Goal: Communication & Community: Connect with others

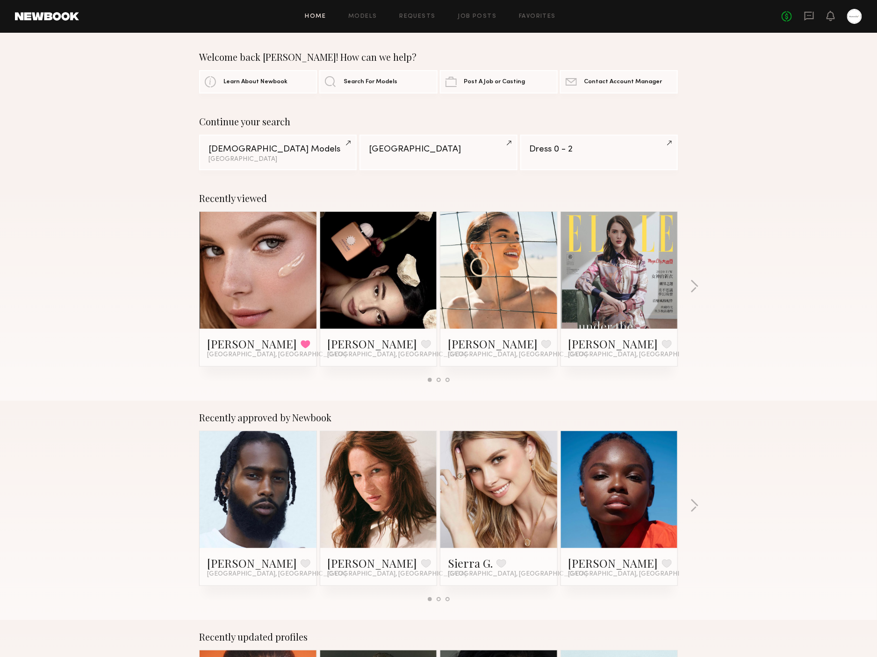
click at [749, 168] on div "Continue your search [DEMOGRAPHIC_DATA] Models [GEOGRAPHIC_DATA] [GEOGRAPHIC_DA…" at bounding box center [438, 143] width 877 height 54
click at [23, 224] on div "Recently viewed [PERSON_NAME] Favorited [GEOGRAPHIC_DATA], [GEOGRAPHIC_DATA] [P…" at bounding box center [438, 290] width 877 height 219
click at [749, 22] on div "No fees up to $5,000" at bounding box center [822, 16] width 80 height 15
click at [749, 14] on icon at bounding box center [809, 16] width 10 height 10
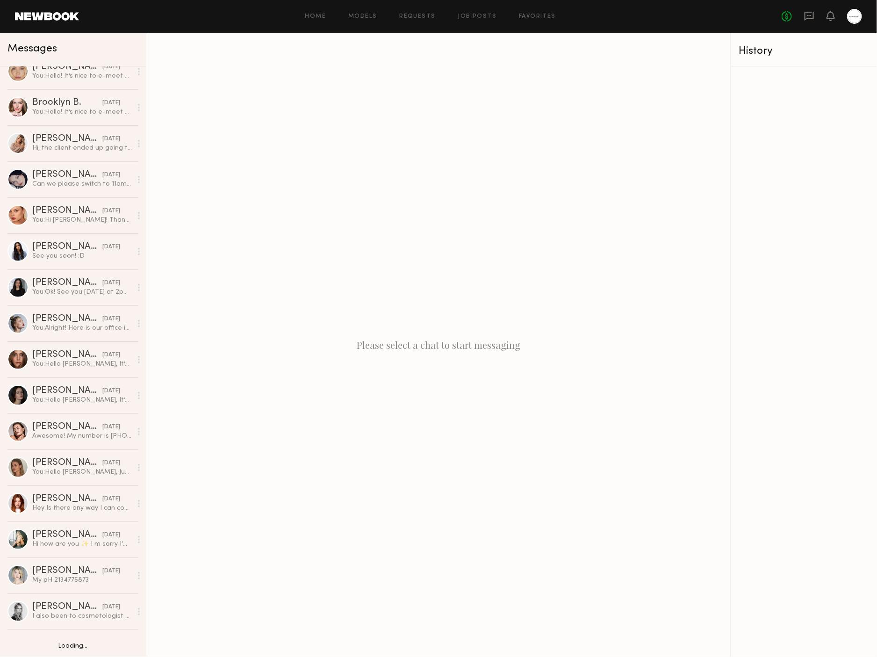
scroll to position [879, 0]
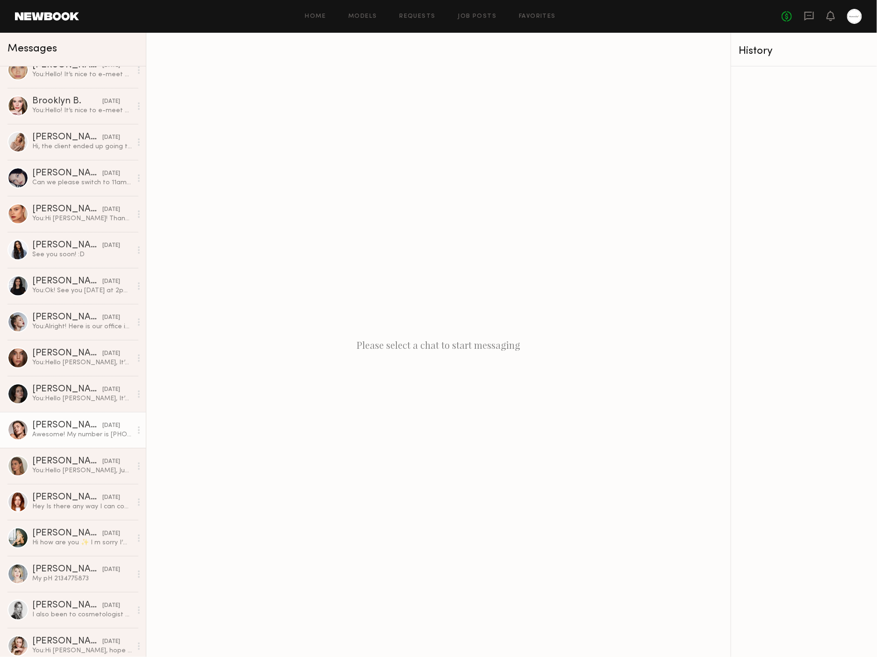
click at [65, 424] on div "[PERSON_NAME]" at bounding box center [67, 425] width 70 height 9
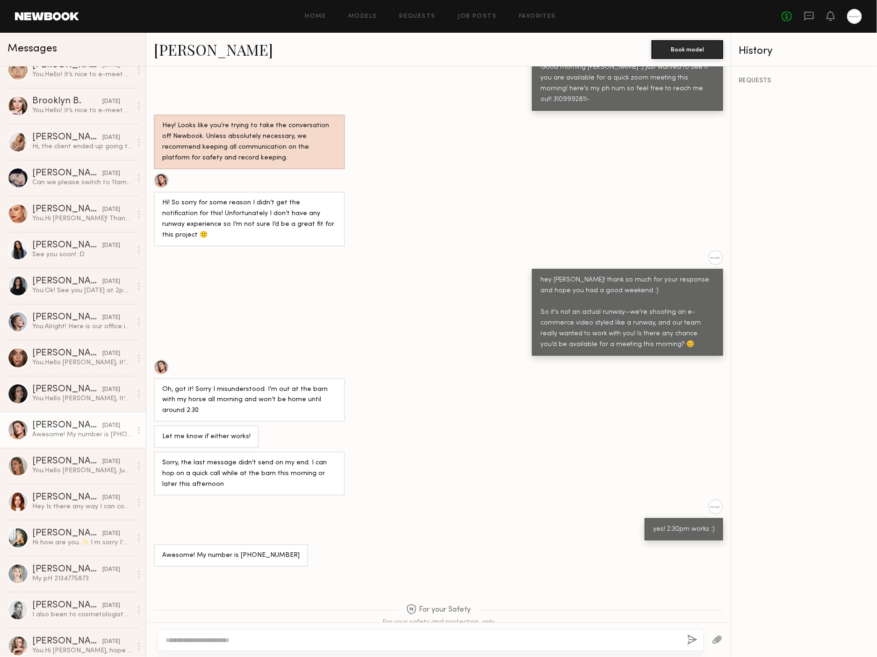
scroll to position [363, 0]
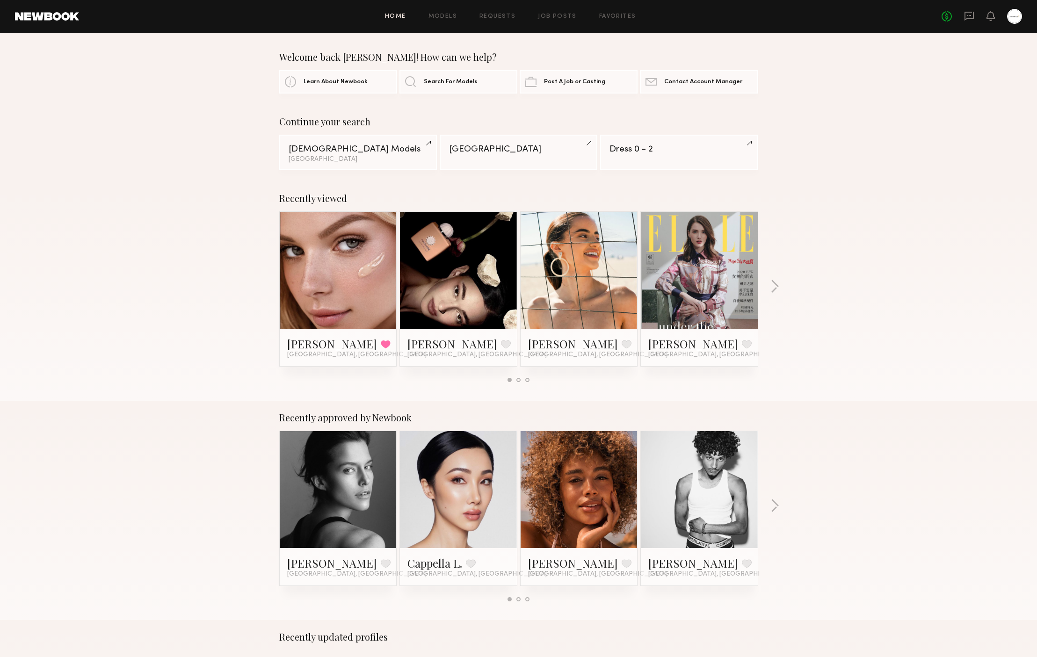
click at [974, 14] on div "No fees up to $5,000" at bounding box center [981, 16] width 80 height 15
click at [971, 14] on icon at bounding box center [969, 16] width 10 height 10
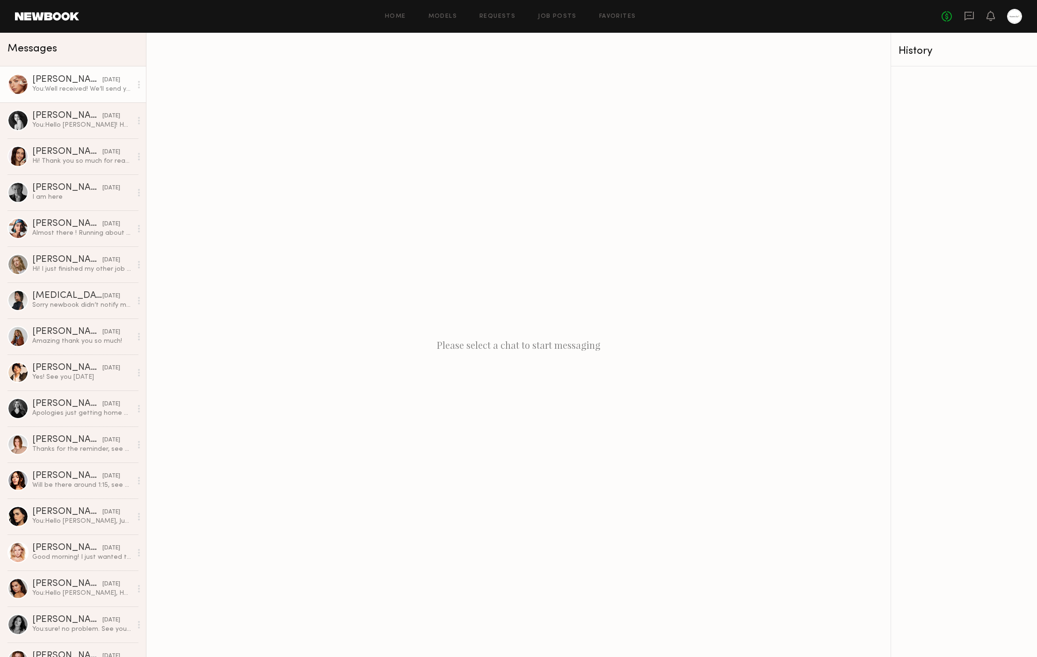
click at [76, 85] on div "You: Well received! We’ll send you the information once we’ve finalized the sho…" at bounding box center [82, 89] width 100 height 9
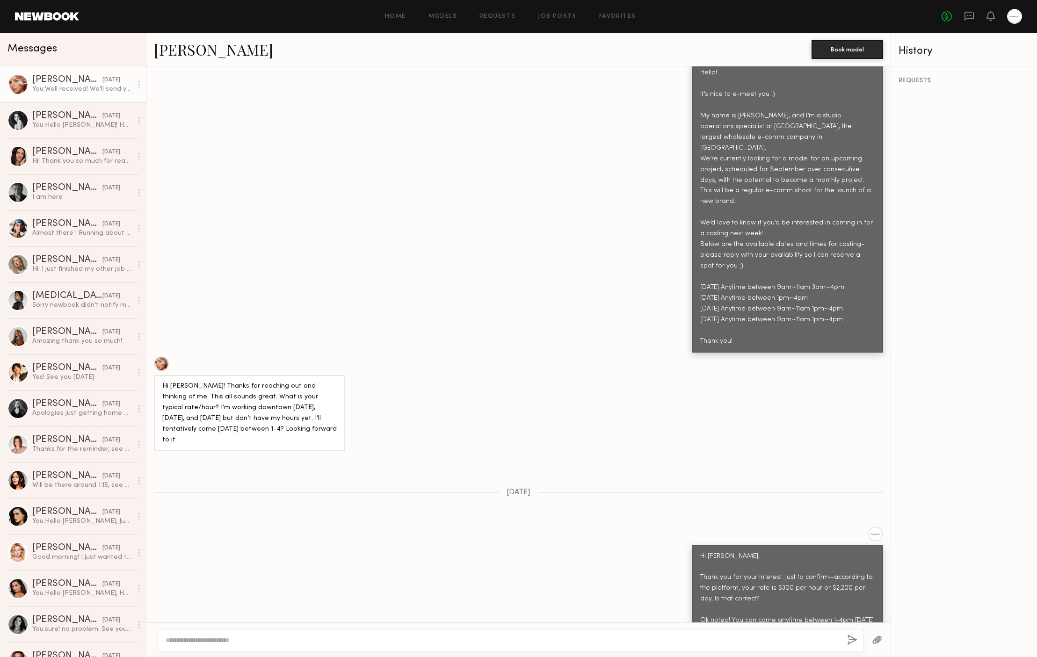
scroll to position [263, 0]
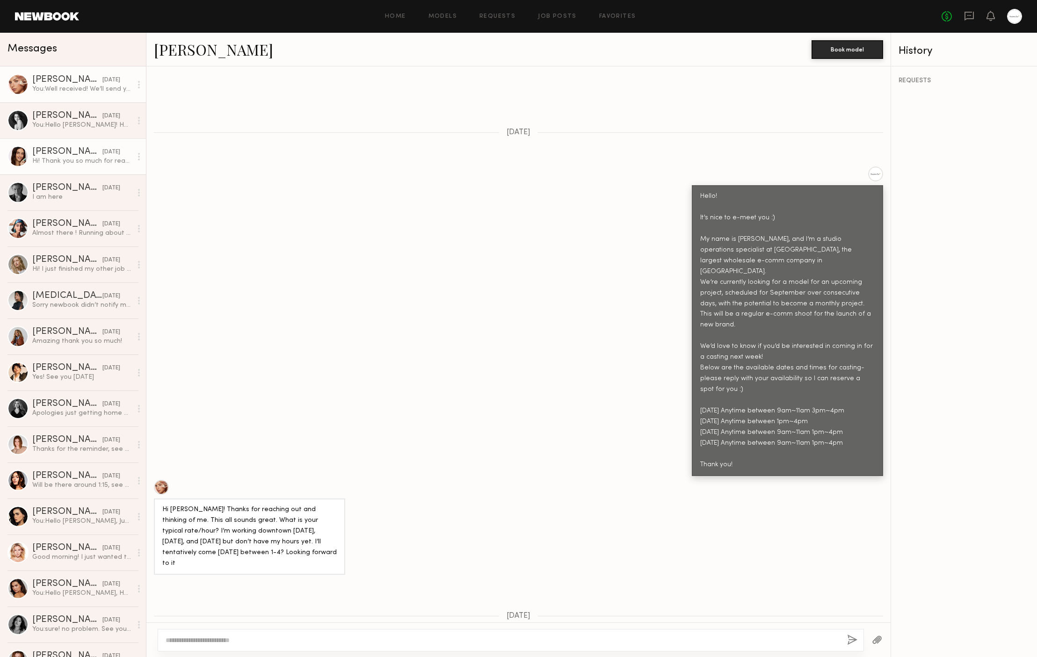
click at [102, 148] on div "[DATE]" at bounding box center [111, 152] width 18 height 9
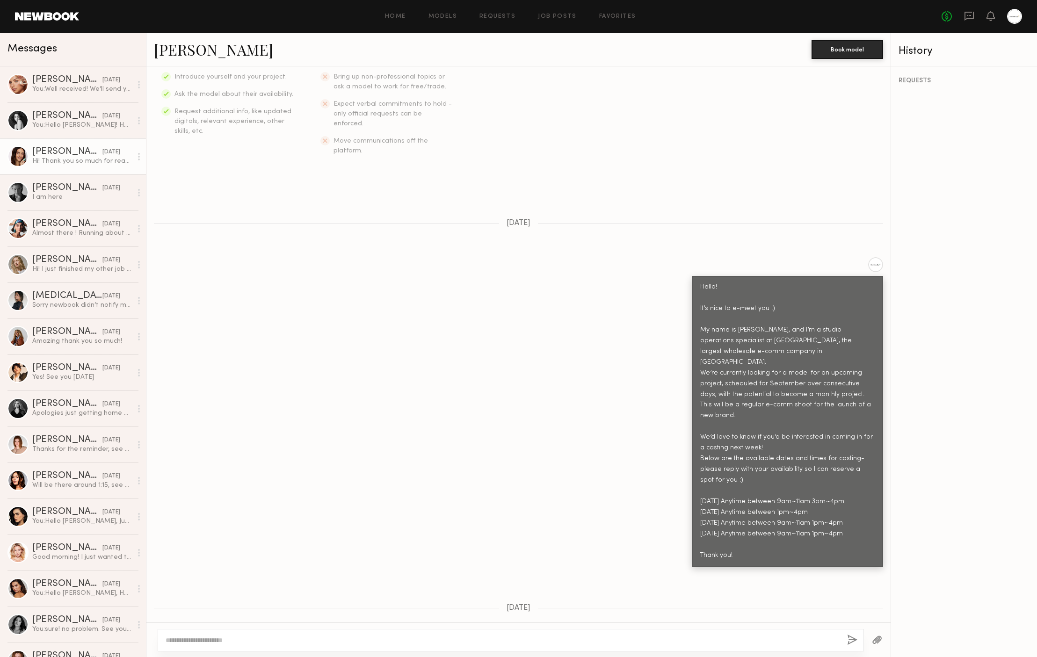
scroll to position [201, 0]
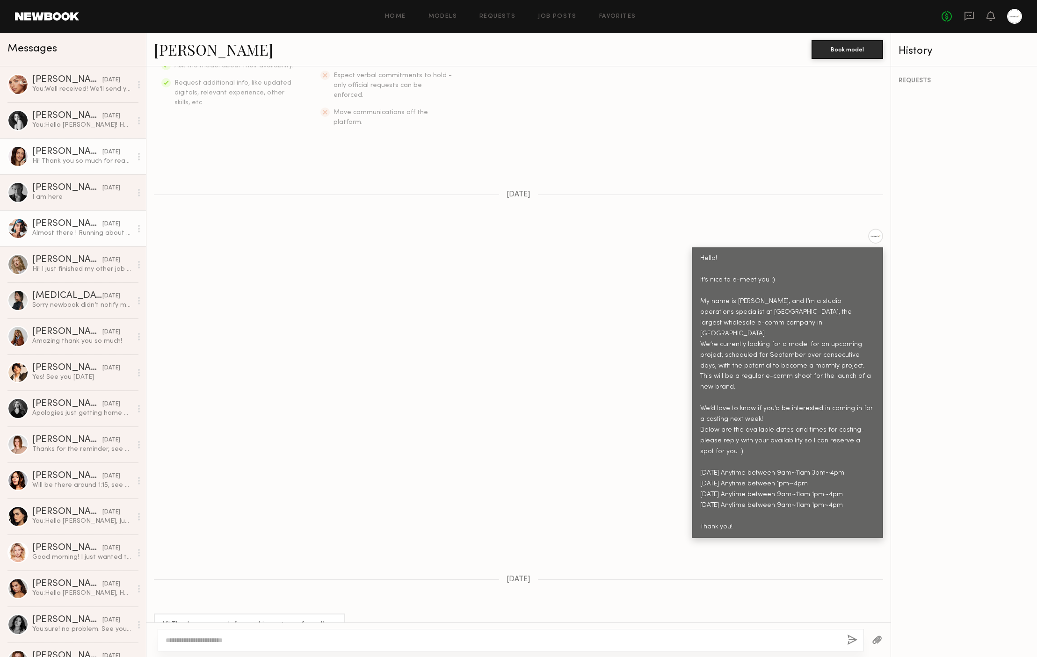
click at [71, 212] on link "Moe S. 08/25/2025 Almost there ! Running about 5 behind! Sorry about that! Traf…" at bounding box center [73, 228] width 146 height 36
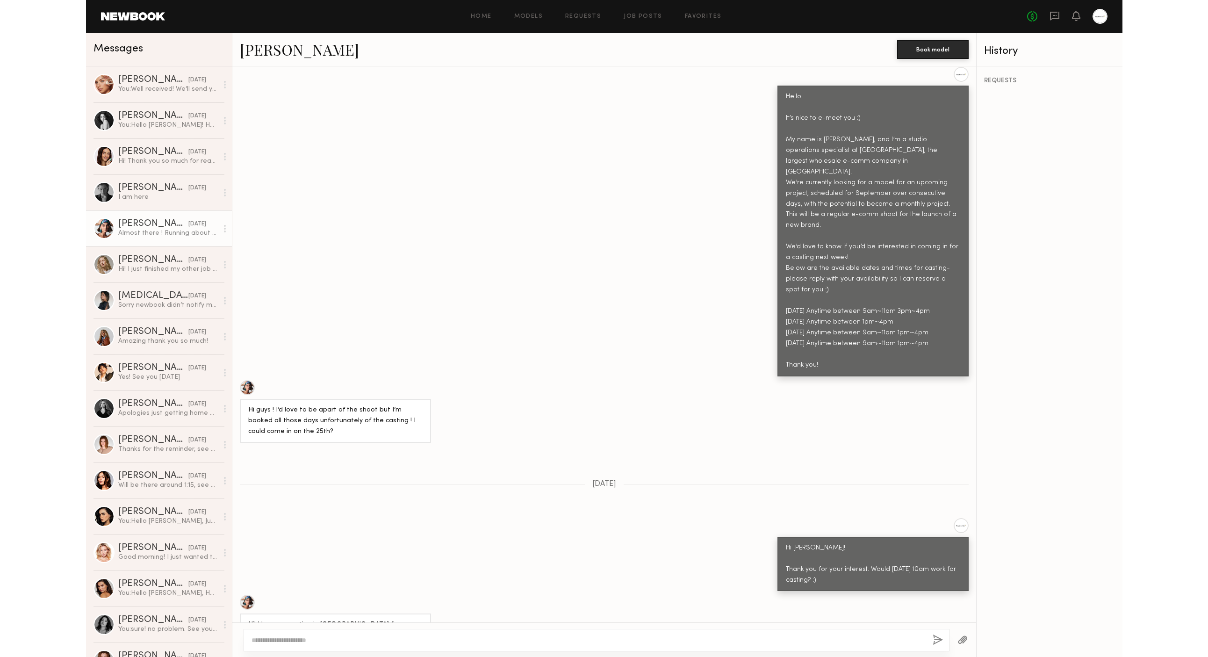
scroll to position [340, 0]
